Goal: Information Seeking & Learning: Learn about a topic

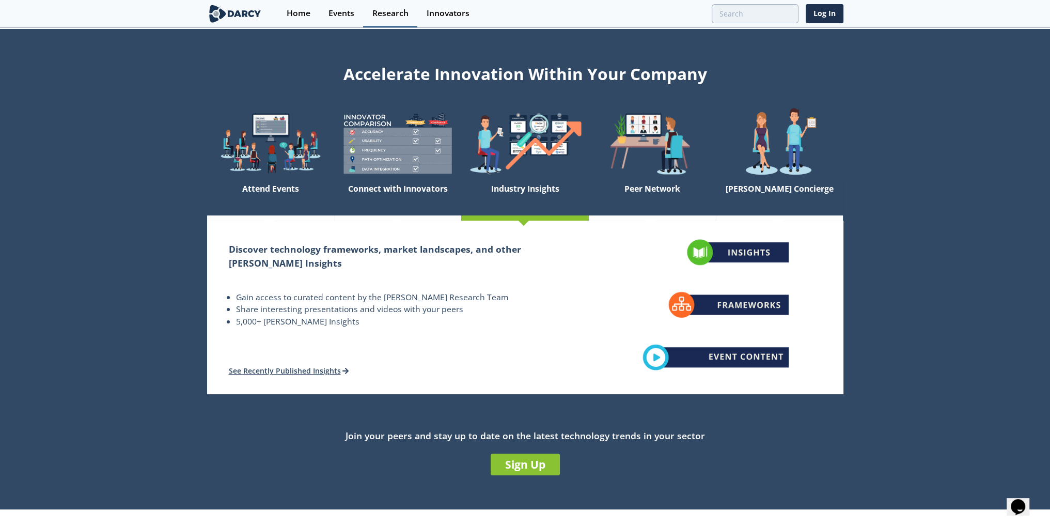
drag, startPoint x: 393, startPoint y: 14, endPoint x: 397, endPoint y: 21, distance: 8.3
click at [393, 14] on div "Research" at bounding box center [390, 13] width 36 height 8
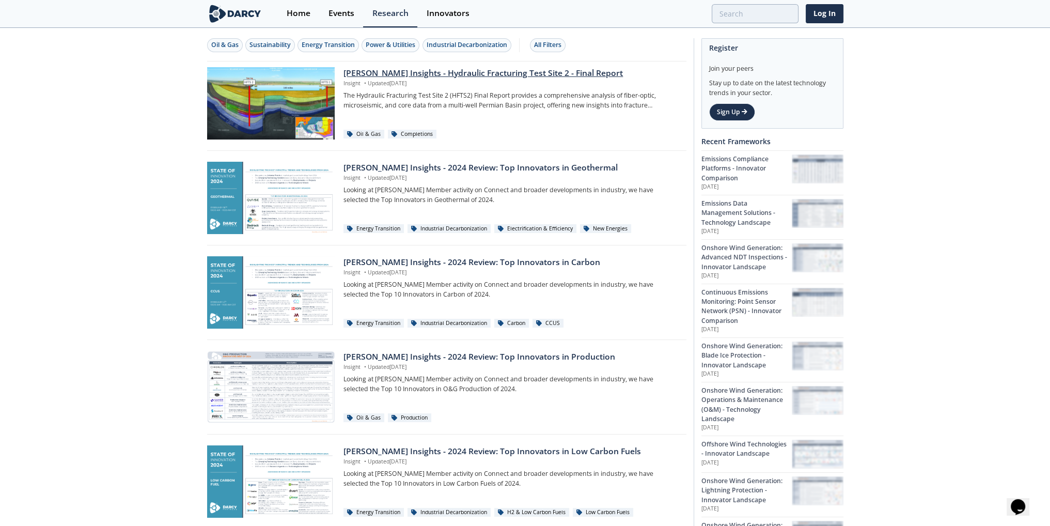
click at [283, 99] on div at bounding box center [271, 103] width 128 height 72
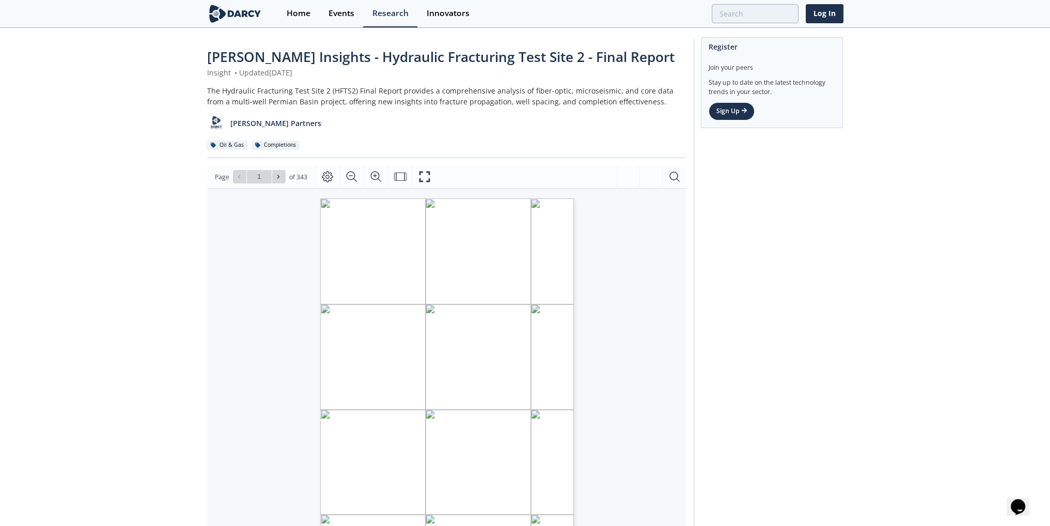
scroll to position [201, 0]
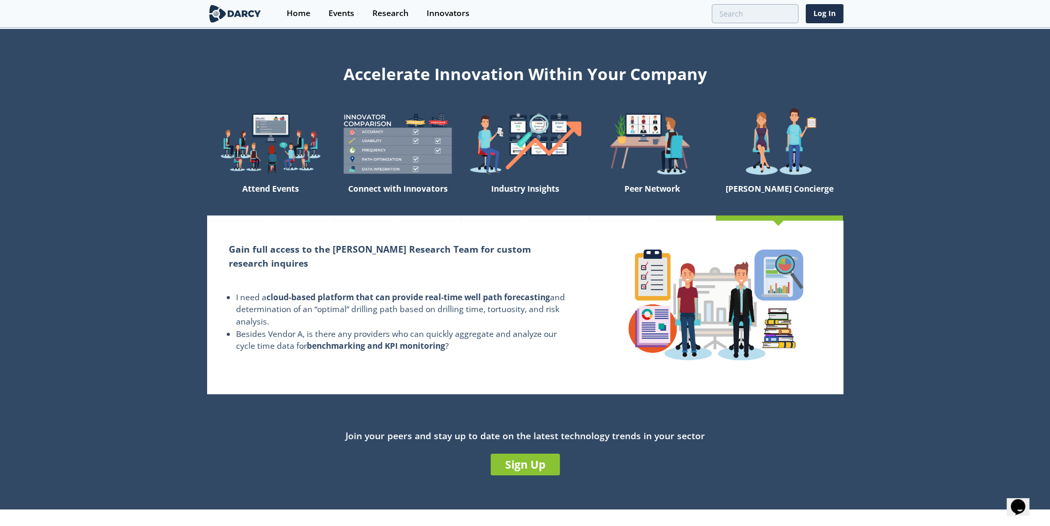
click at [922, 230] on section "Accelerate Innovation Within Your Company Attend Events Connect with Innovators…" at bounding box center [525, 269] width 1050 height 480
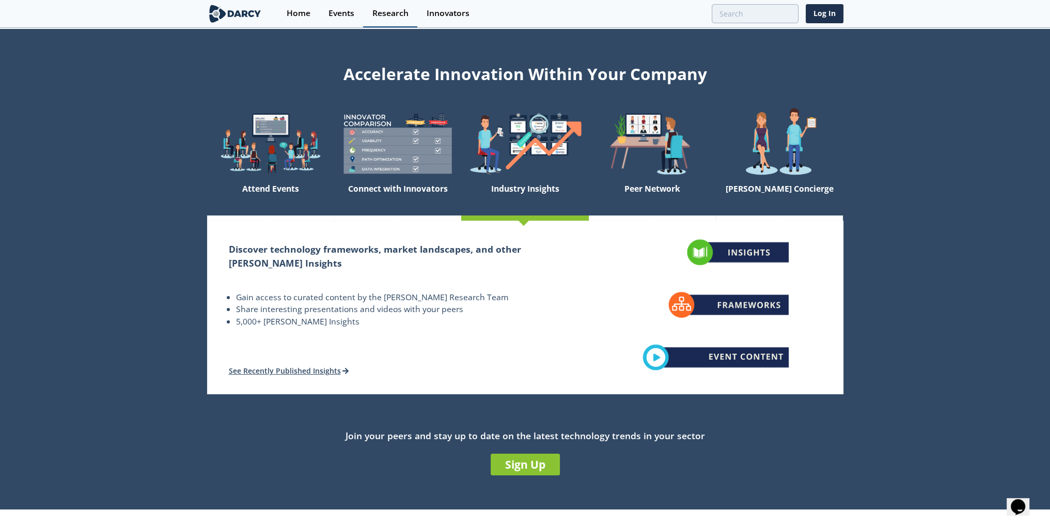
click at [378, 11] on div "Research" at bounding box center [390, 13] width 36 height 8
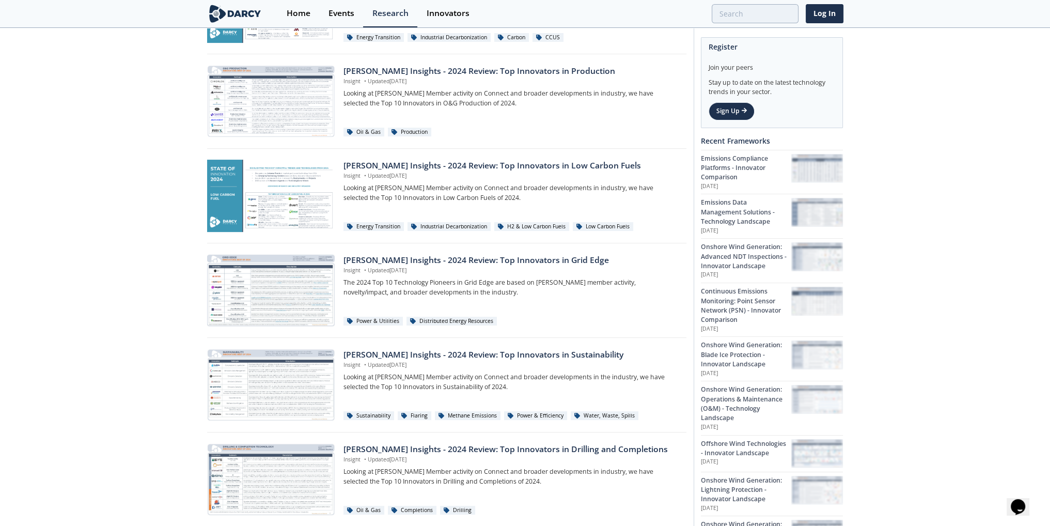
scroll to position [27, 0]
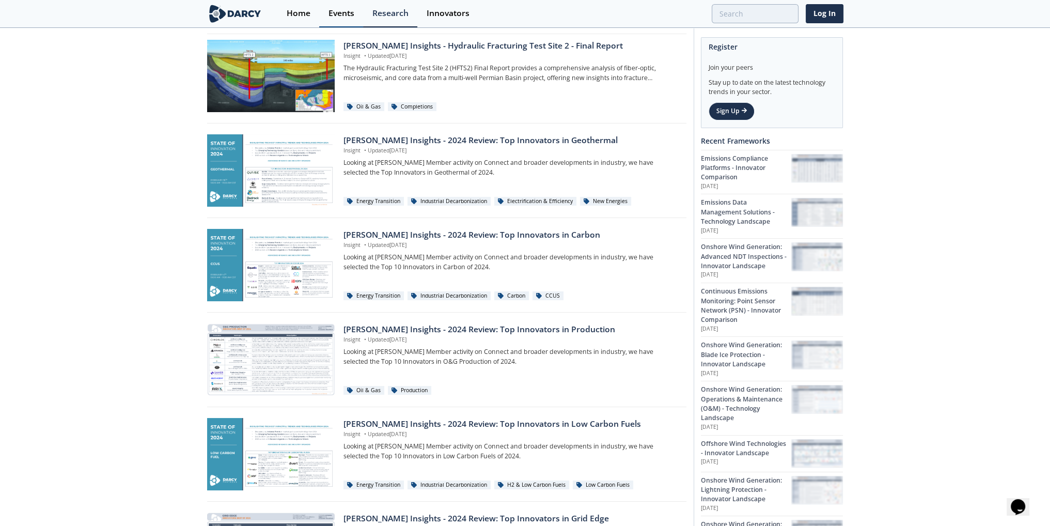
click at [345, 13] on div "Events" at bounding box center [341, 13] width 26 height 8
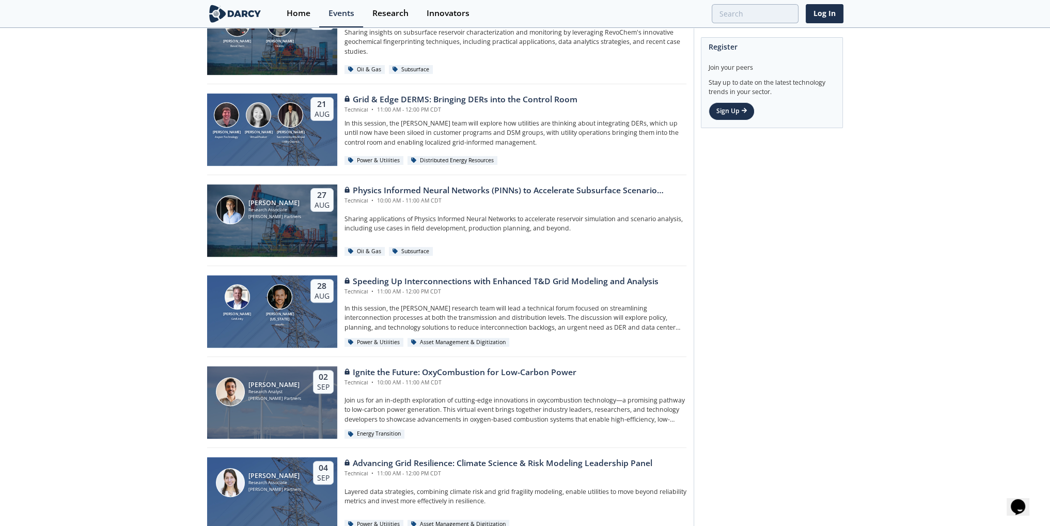
scroll to position [544, 0]
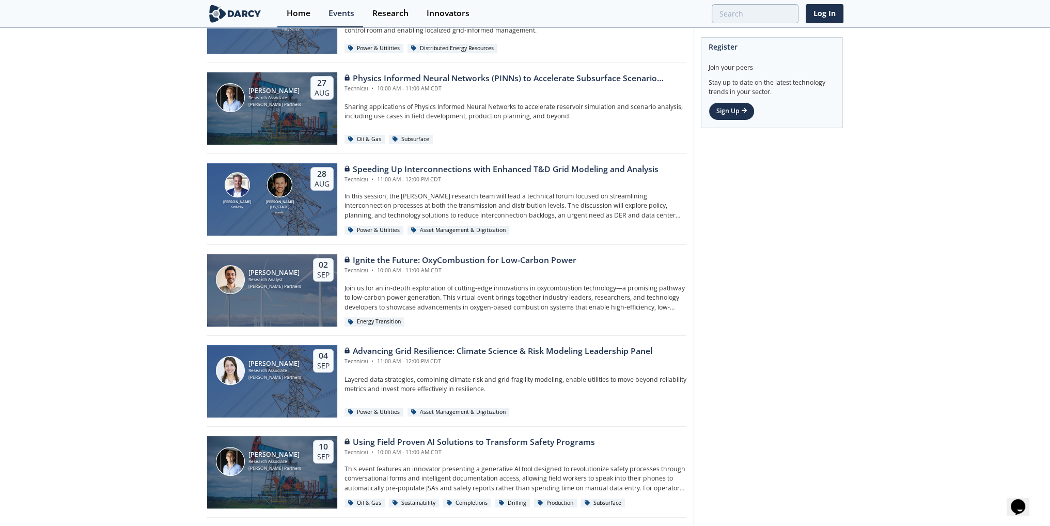
click at [289, 10] on div "Home" at bounding box center [299, 13] width 24 height 8
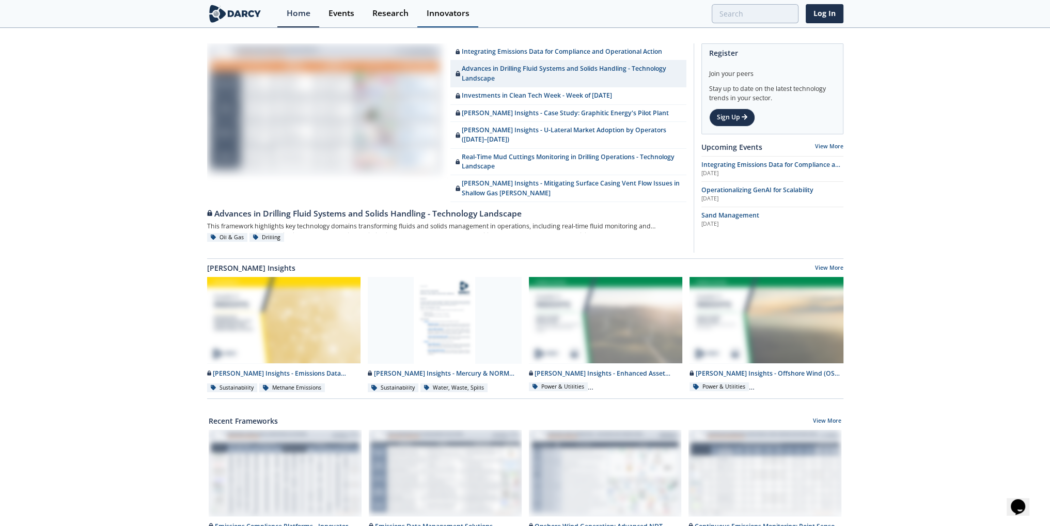
click at [434, 17] on div "Innovators" at bounding box center [447, 13] width 43 height 8
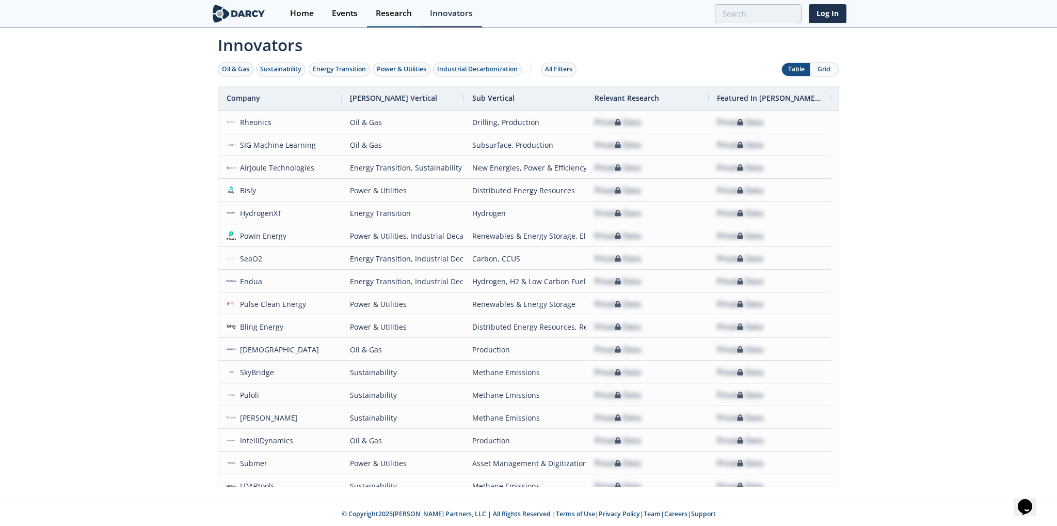
click at [397, 17] on div "Research" at bounding box center [394, 13] width 36 height 8
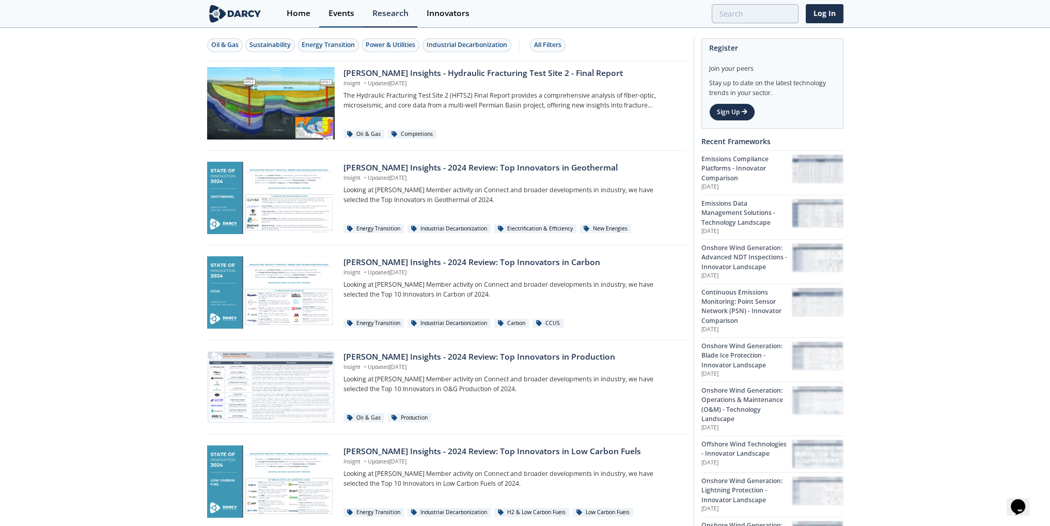
click at [345, 12] on div "Events" at bounding box center [341, 13] width 26 height 8
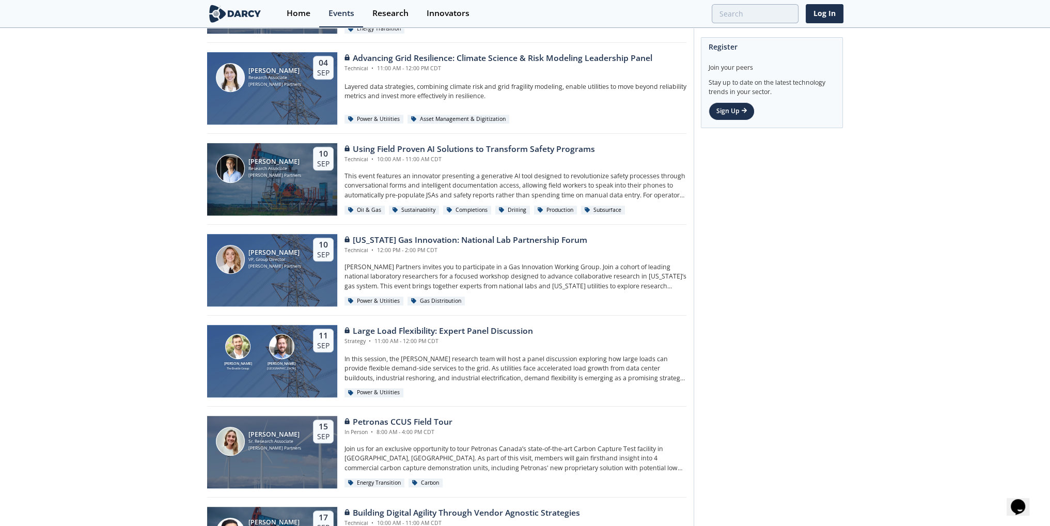
scroll to position [981, 0]
